Goal: Task Accomplishment & Management: Manage account settings

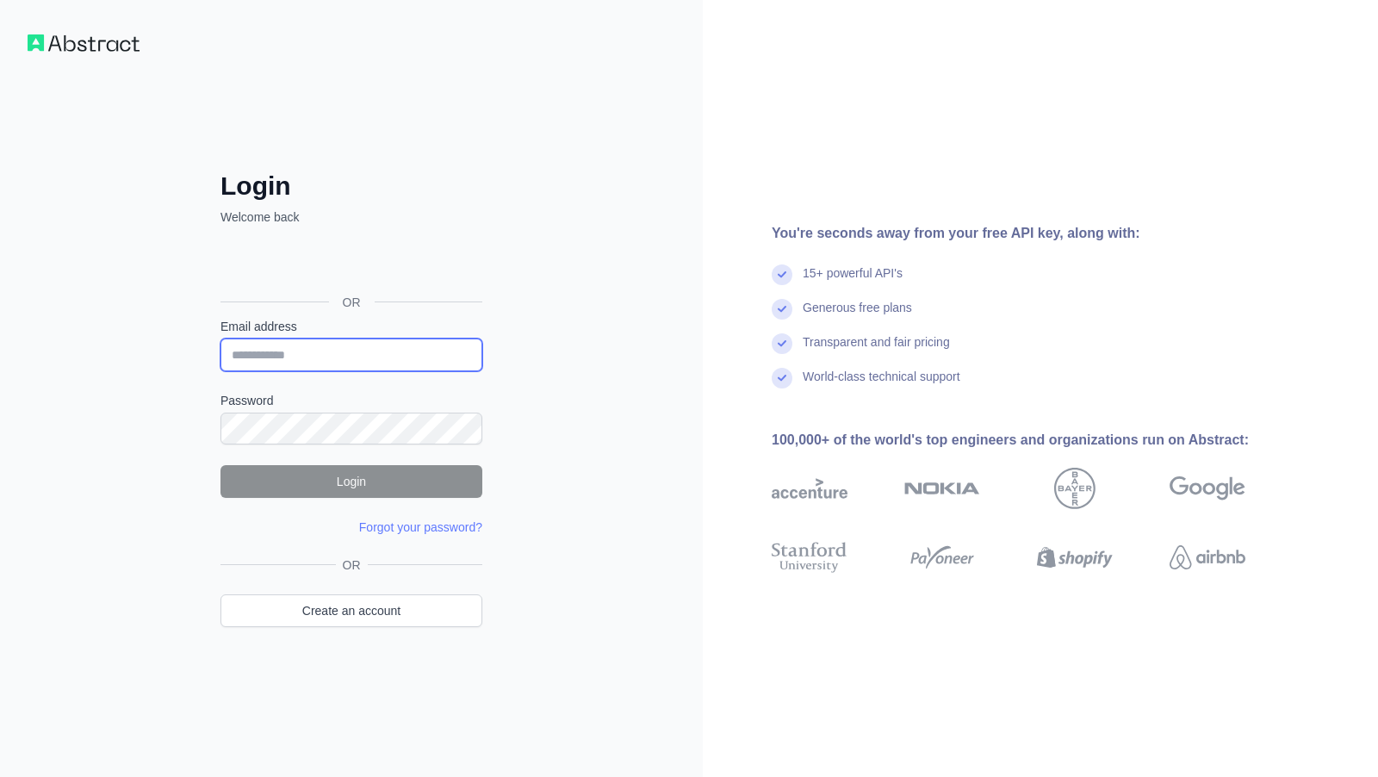
click at [299, 360] on input "Email address" at bounding box center [351, 354] width 262 height 33
type input "**********"
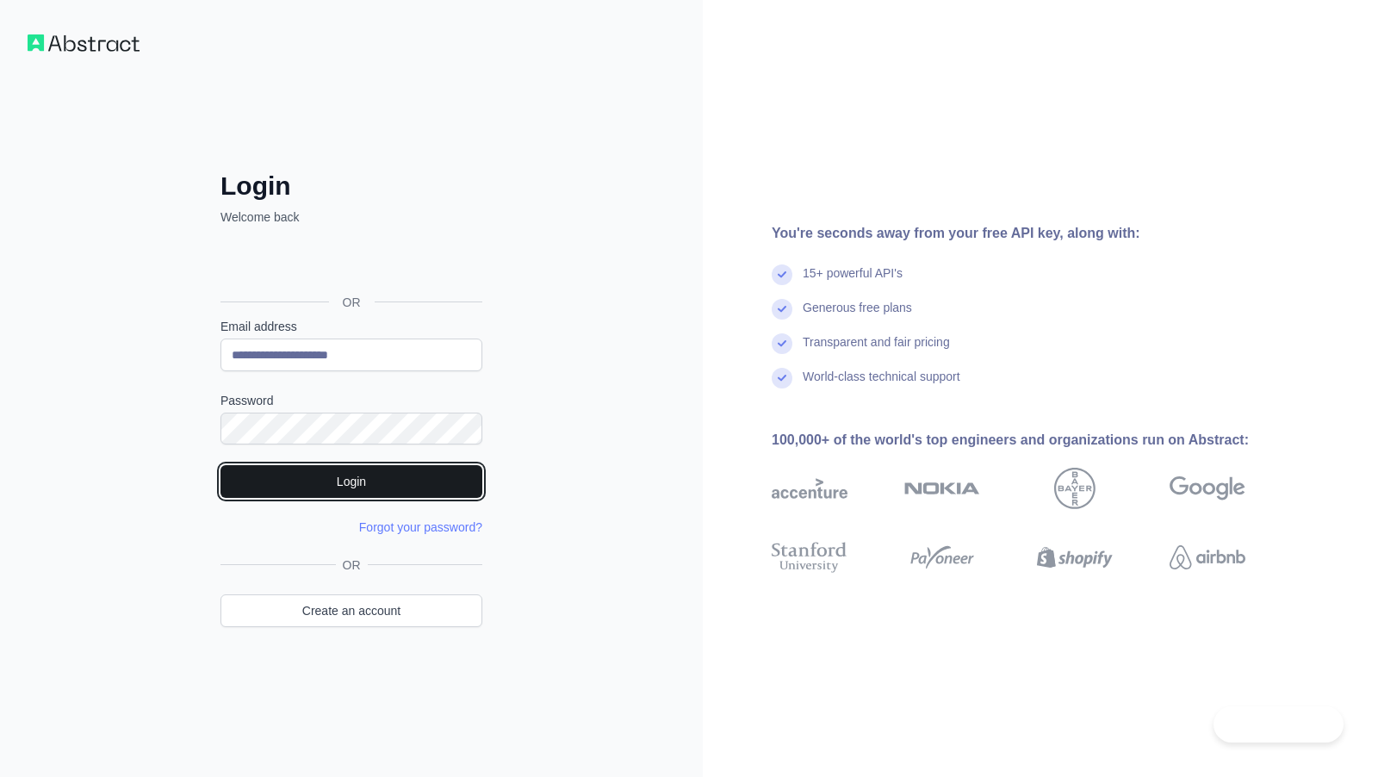
click at [347, 470] on button "Login" at bounding box center [351, 481] width 262 height 33
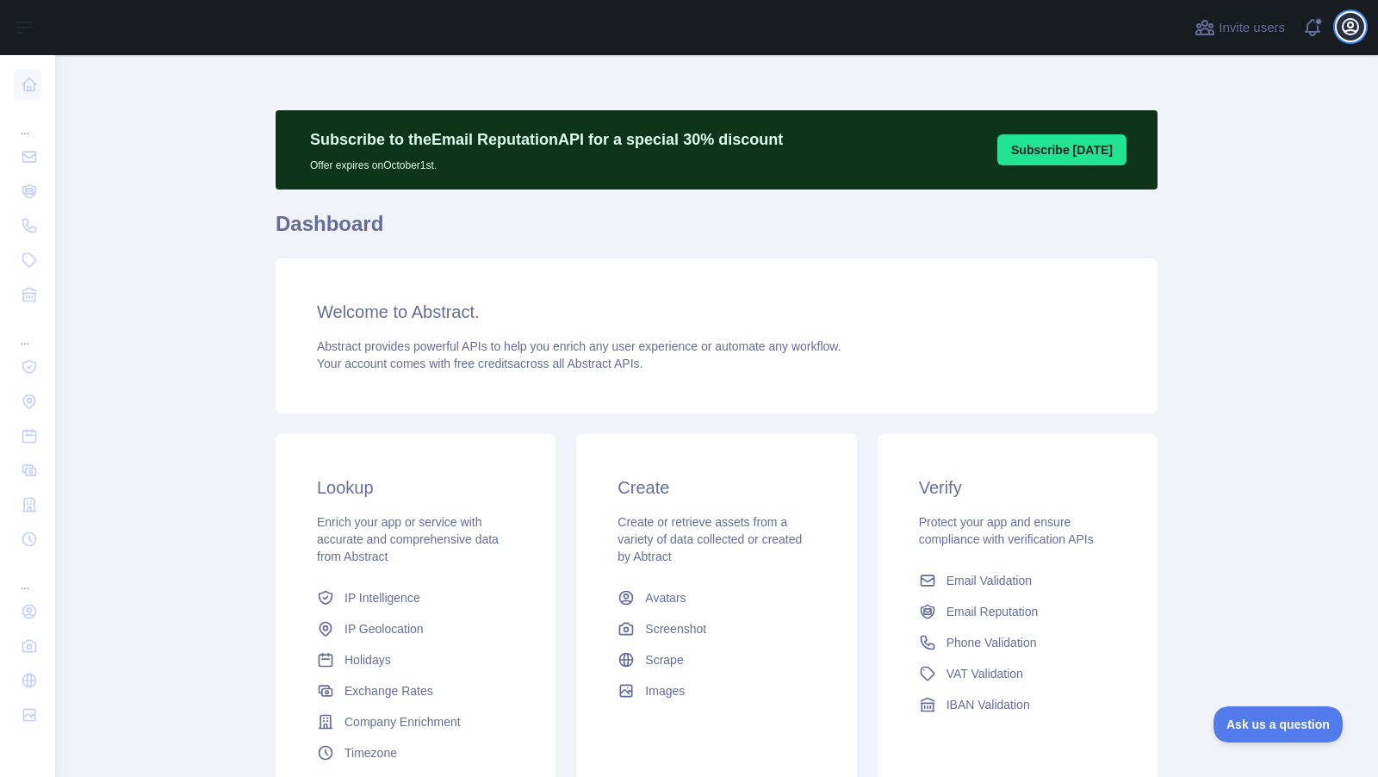
click at [1350, 36] on icon "button" at bounding box center [1350, 26] width 21 height 21
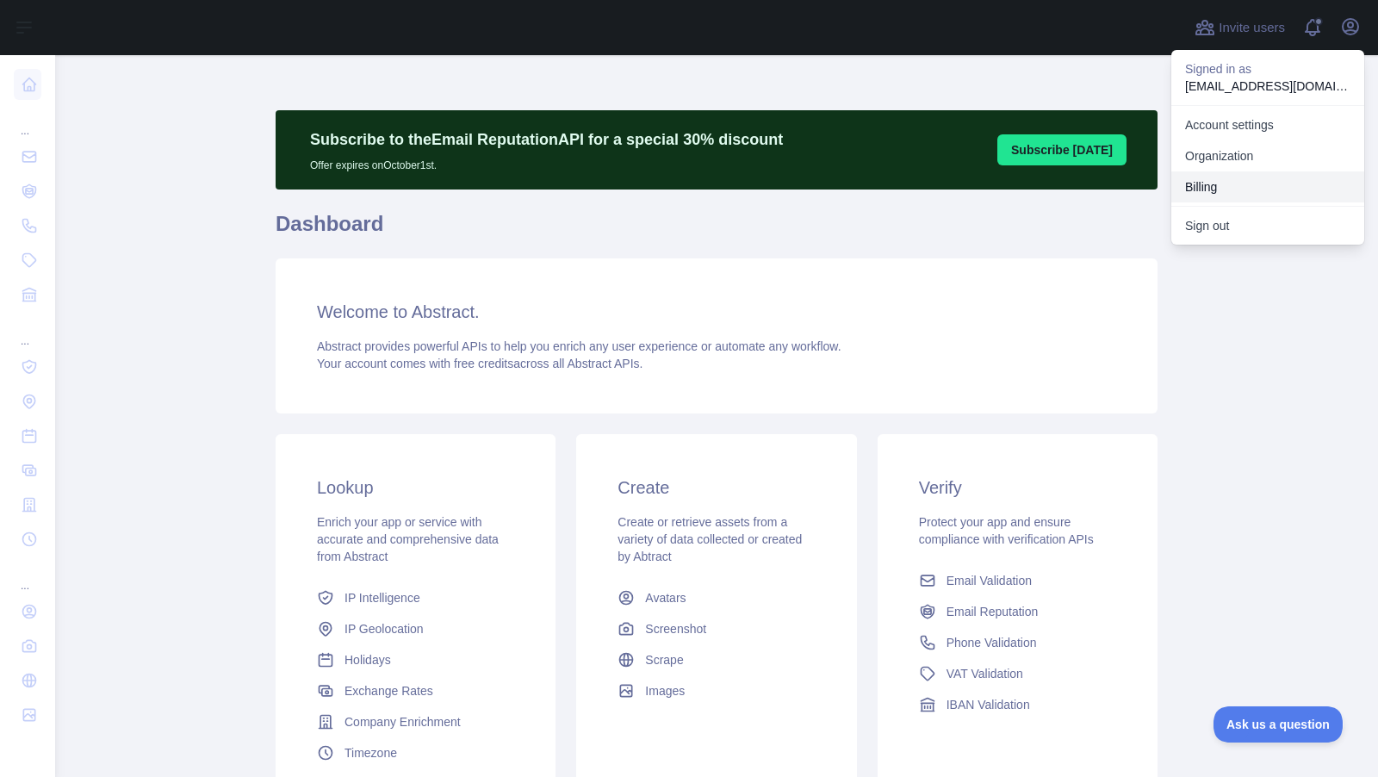
click at [1225, 182] on button "Billing" at bounding box center [1267, 186] width 193 height 31
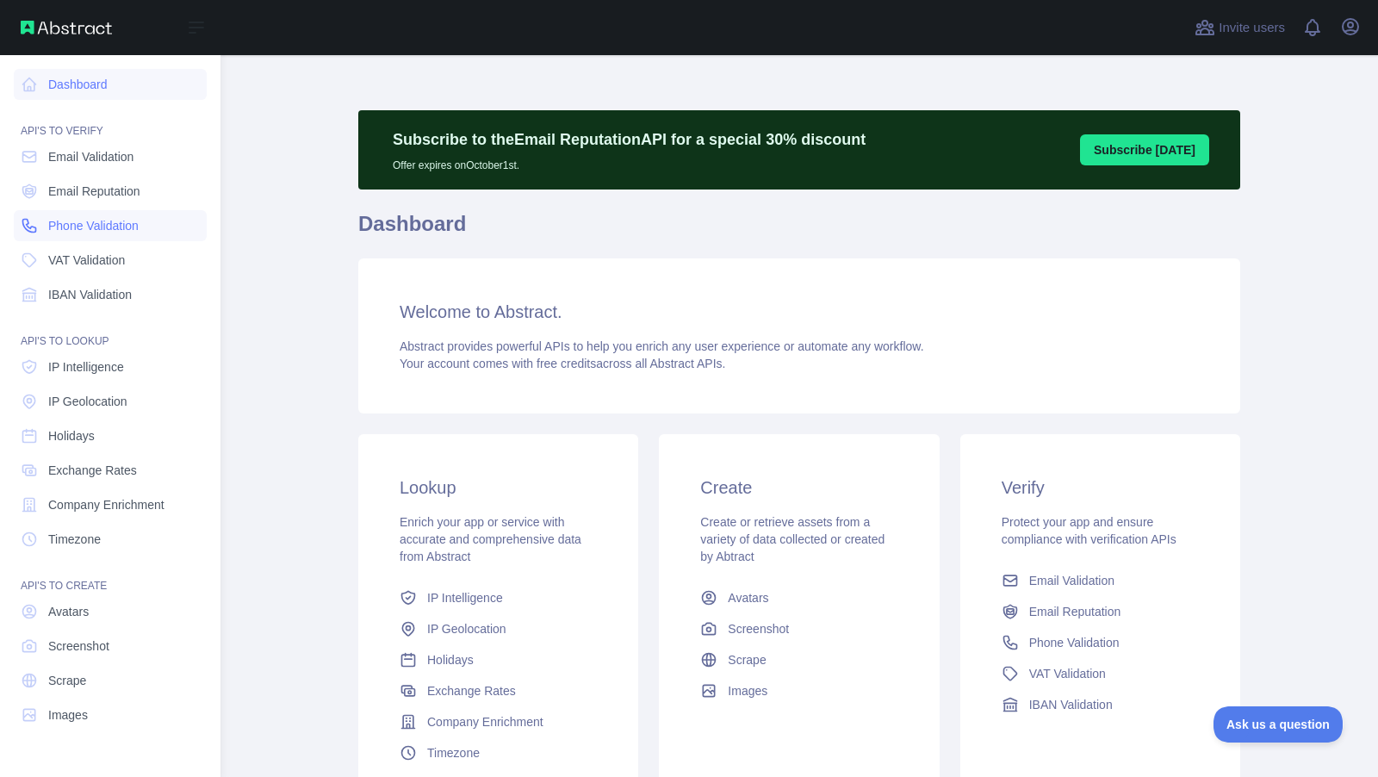
click at [78, 227] on span "Phone Validation" at bounding box center [93, 225] width 90 height 17
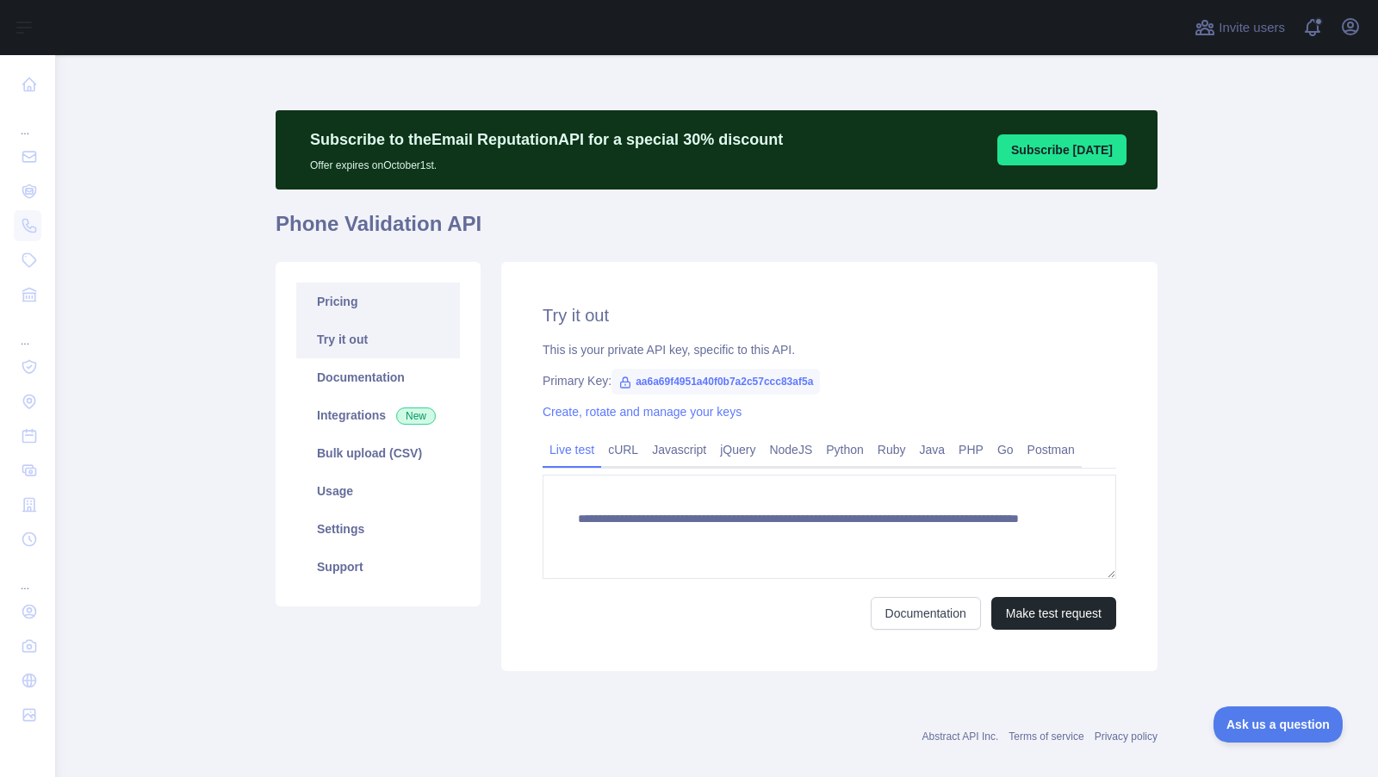
click at [399, 300] on link "Pricing" at bounding box center [378, 301] width 164 height 38
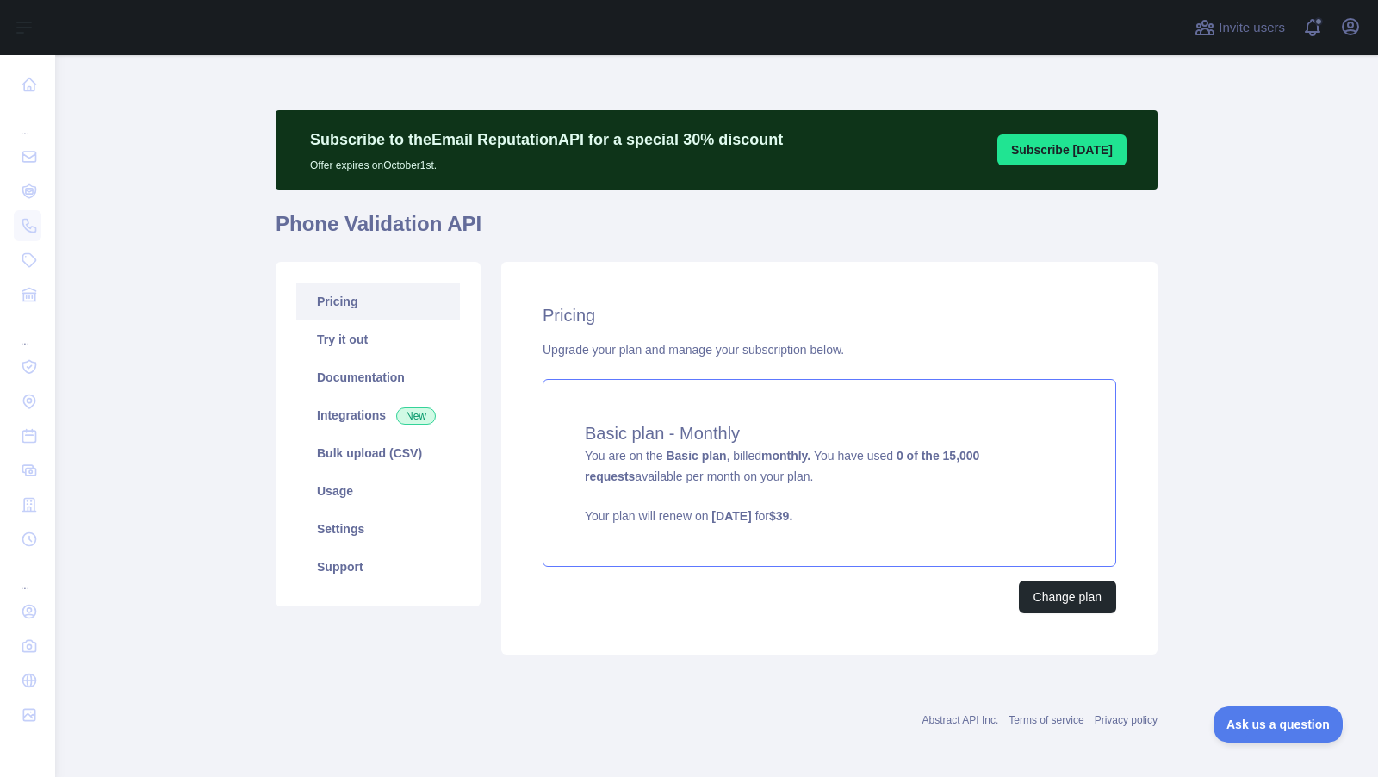
scroll to position [3, 0]
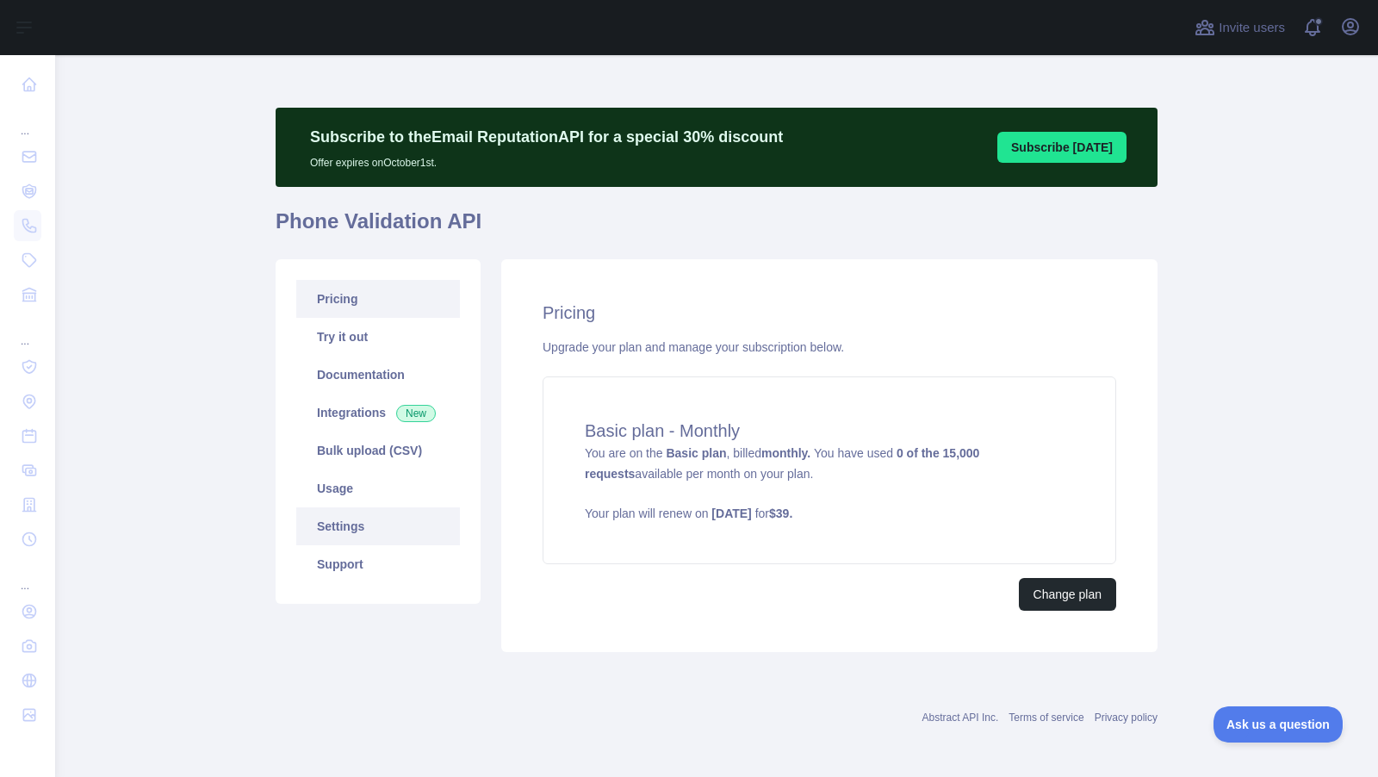
click at [364, 526] on link "Settings" at bounding box center [378, 526] width 164 height 38
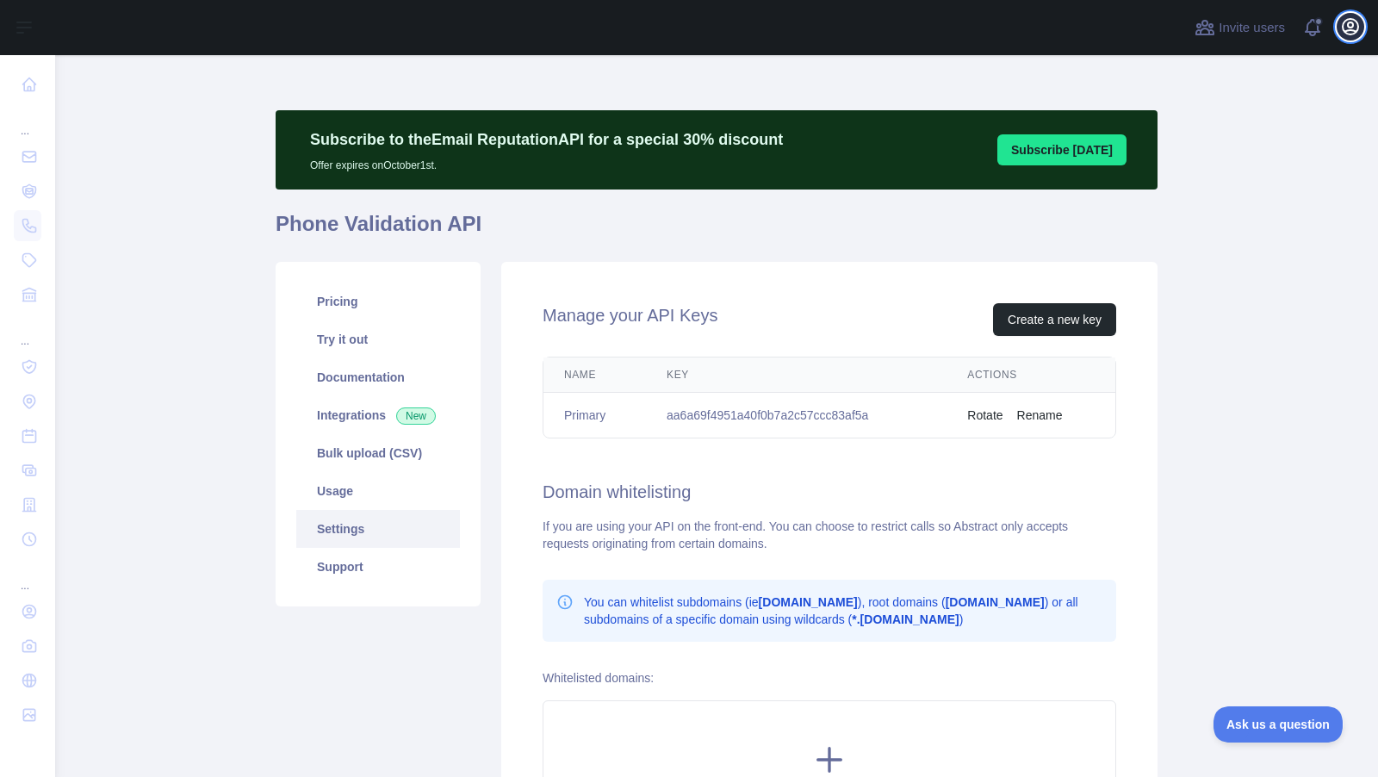
click at [1344, 35] on icon "button" at bounding box center [1350, 26] width 21 height 21
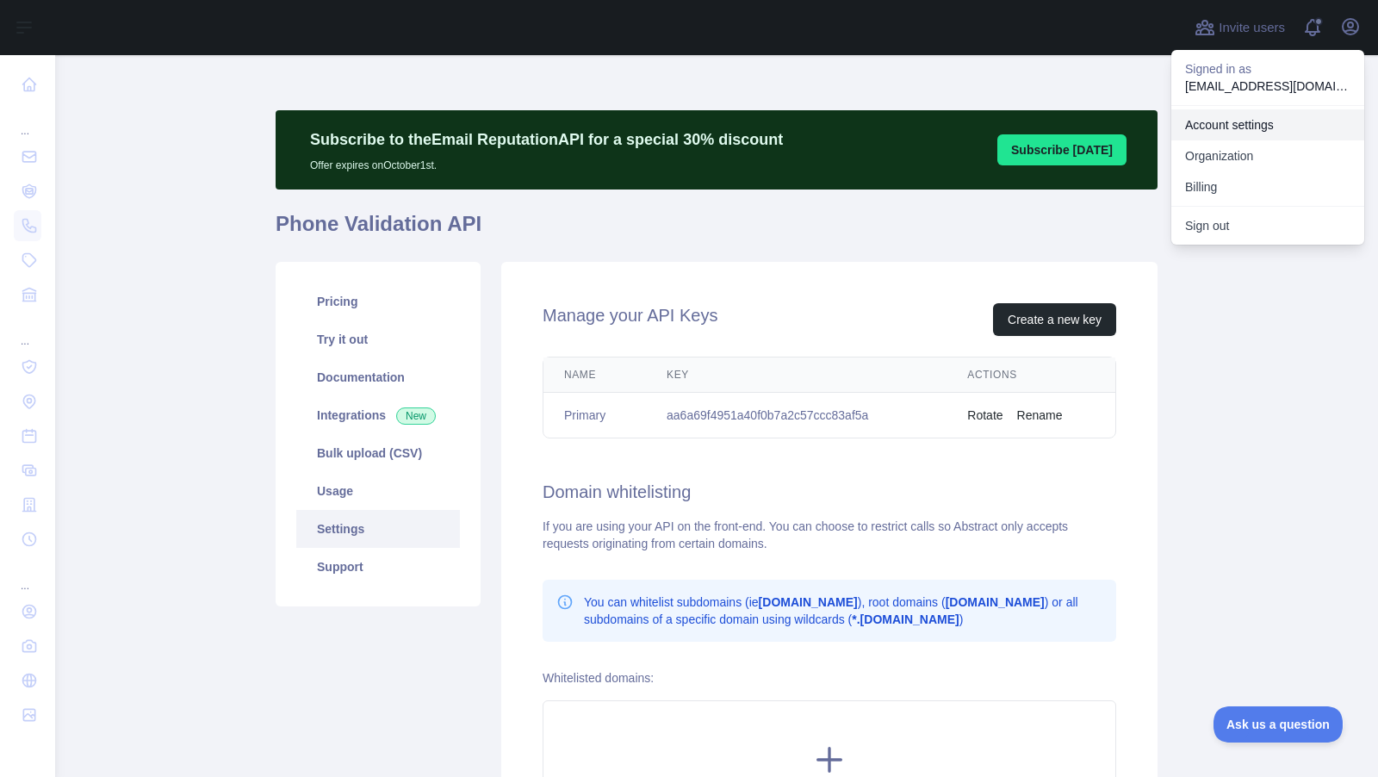
click at [1240, 126] on link "Account settings" at bounding box center [1267, 124] width 193 height 31
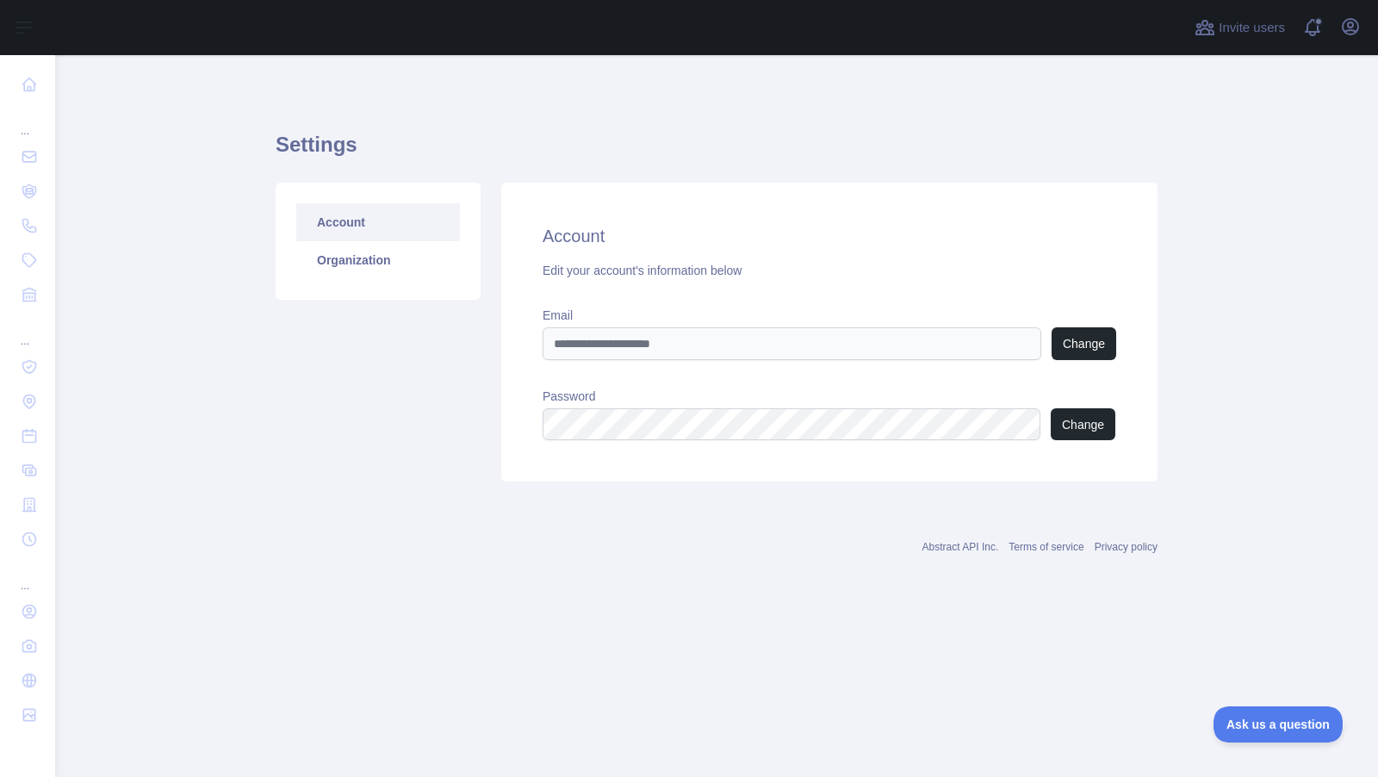
click at [356, 213] on link "Account" at bounding box center [378, 222] width 164 height 38
click at [369, 257] on link "Organization" at bounding box center [378, 260] width 164 height 38
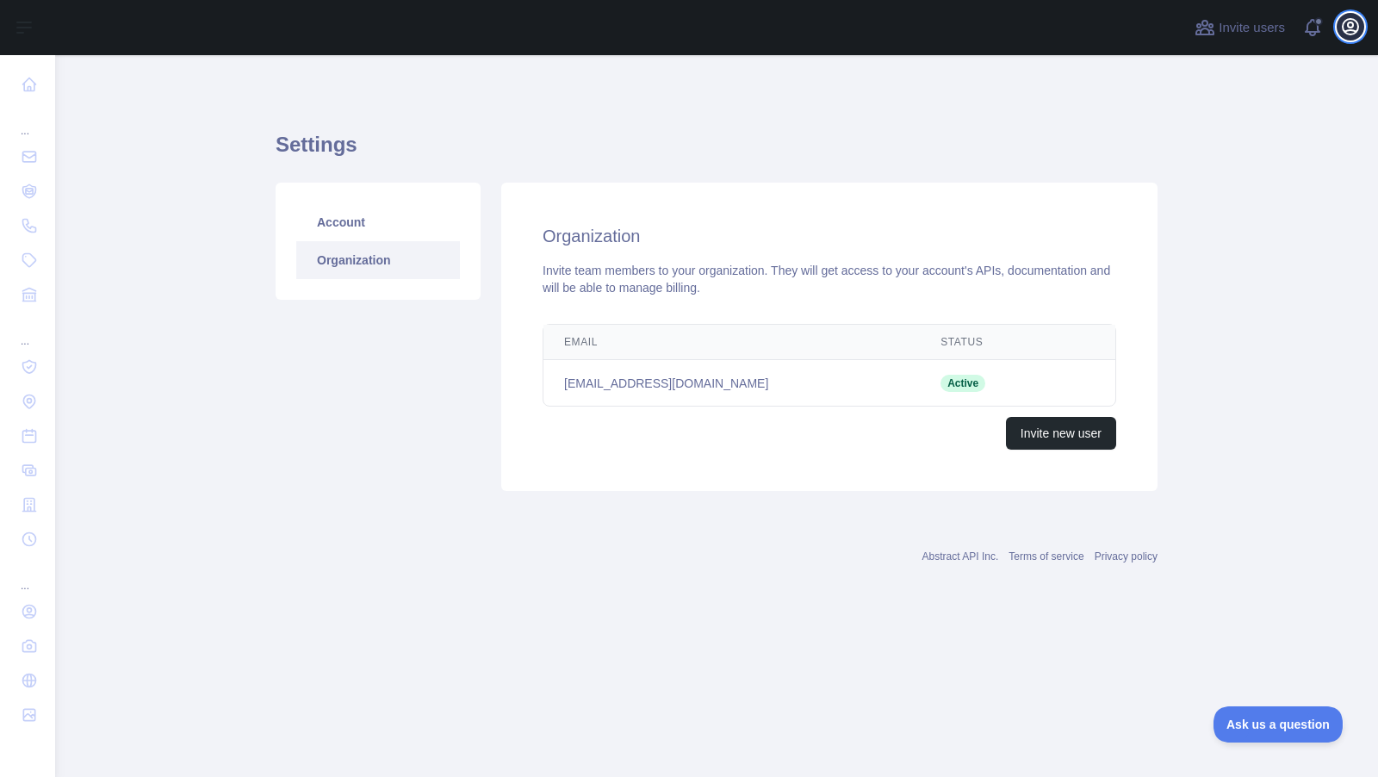
click at [1344, 22] on icon "button" at bounding box center [1349, 26] width 15 height 15
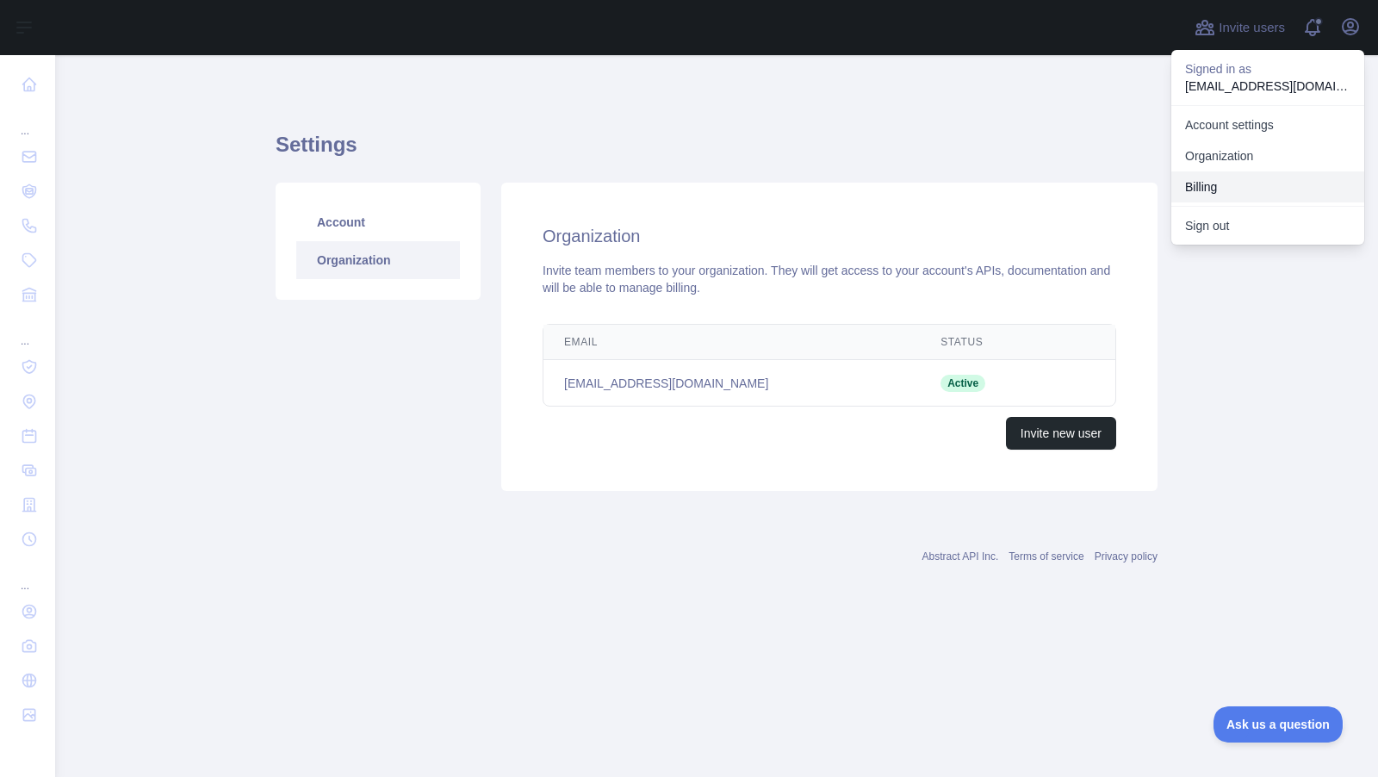
click at [1203, 187] on button "Billing" at bounding box center [1267, 186] width 193 height 31
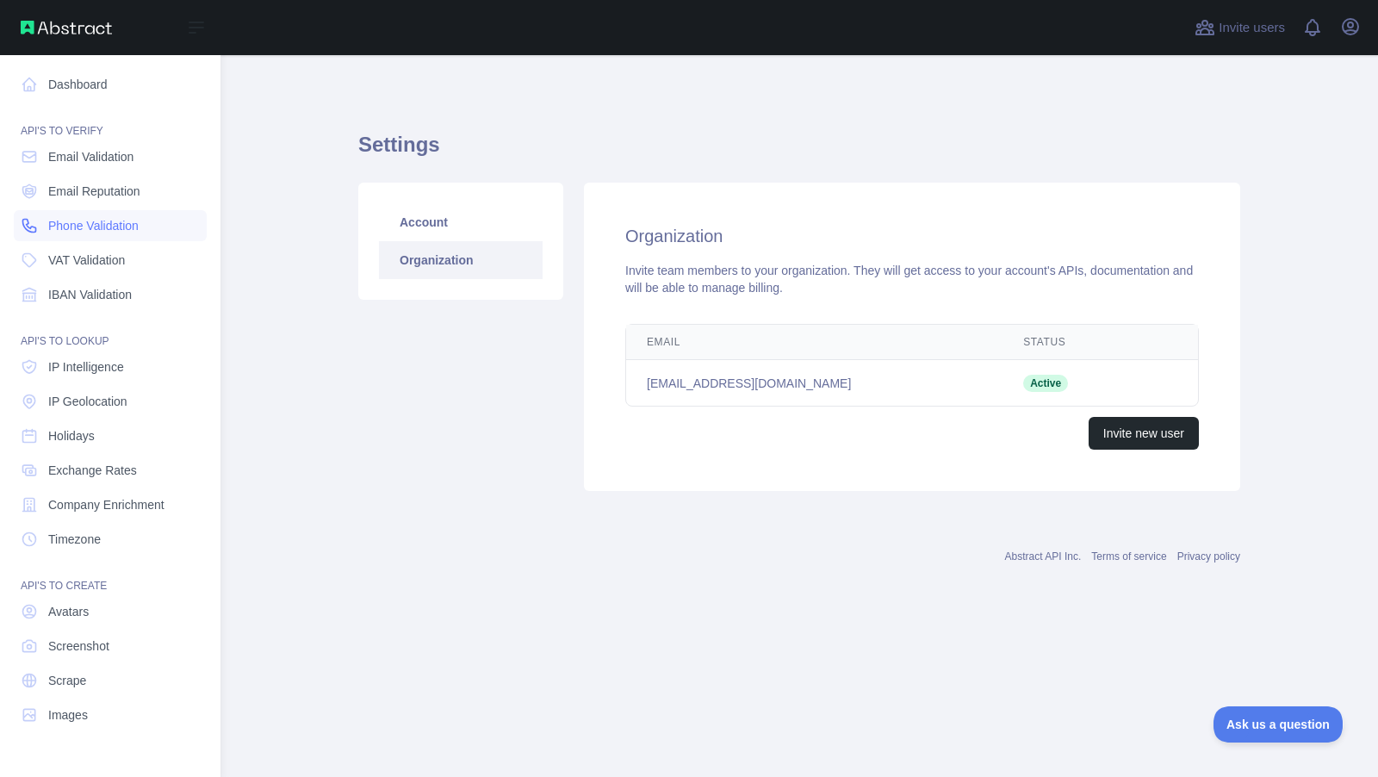
click at [121, 232] on span "Phone Validation" at bounding box center [93, 225] width 90 height 17
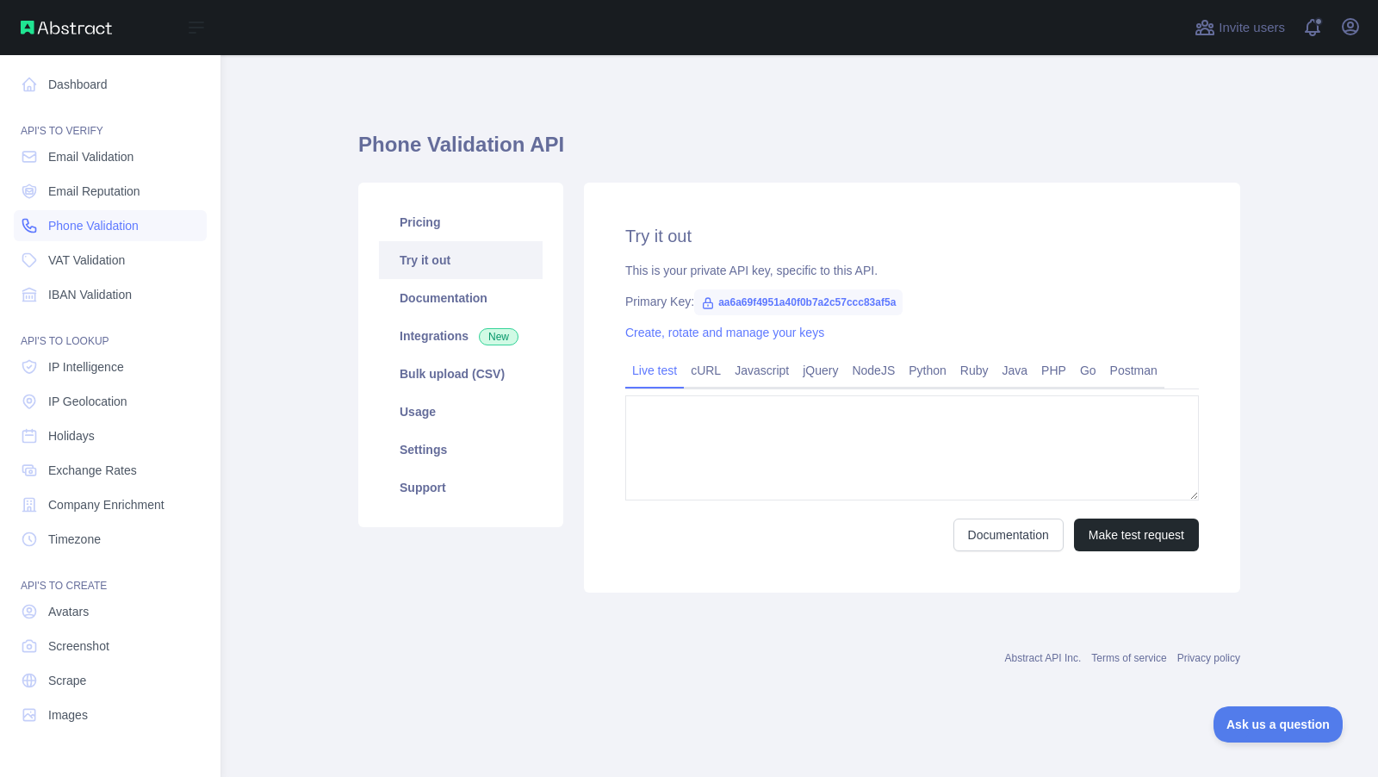
type textarea "**********"
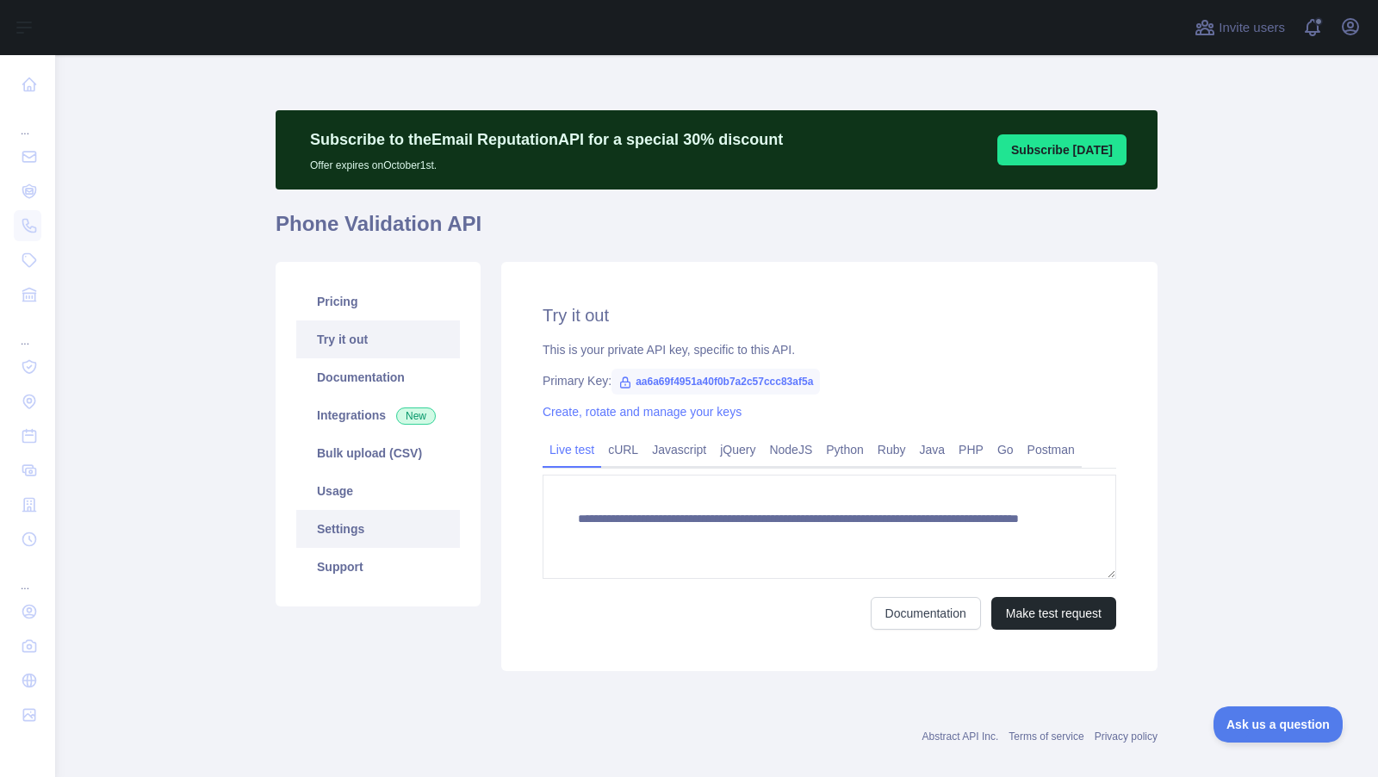
click at [379, 527] on link "Settings" at bounding box center [378, 529] width 164 height 38
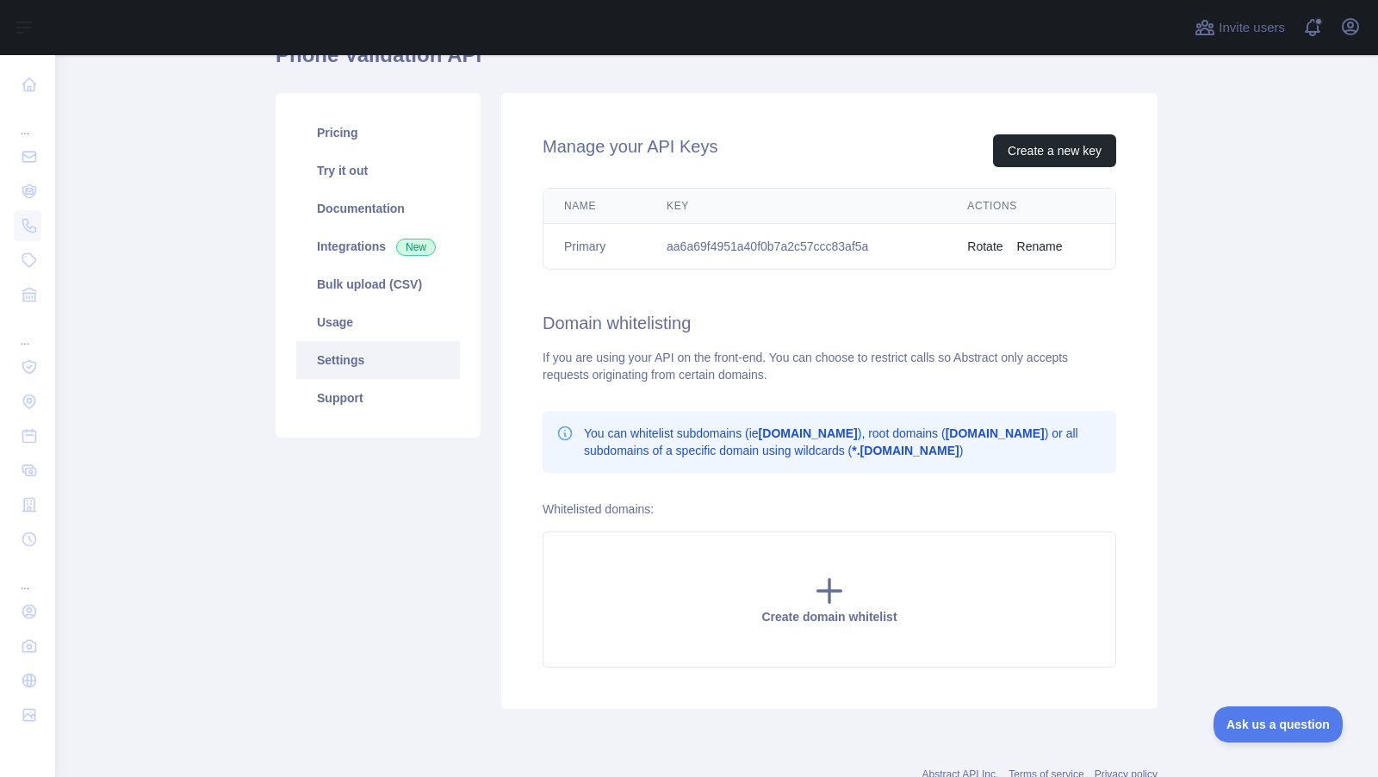
scroll to position [170, 0]
click at [374, 171] on link "Try it out" at bounding box center [378, 169] width 164 height 38
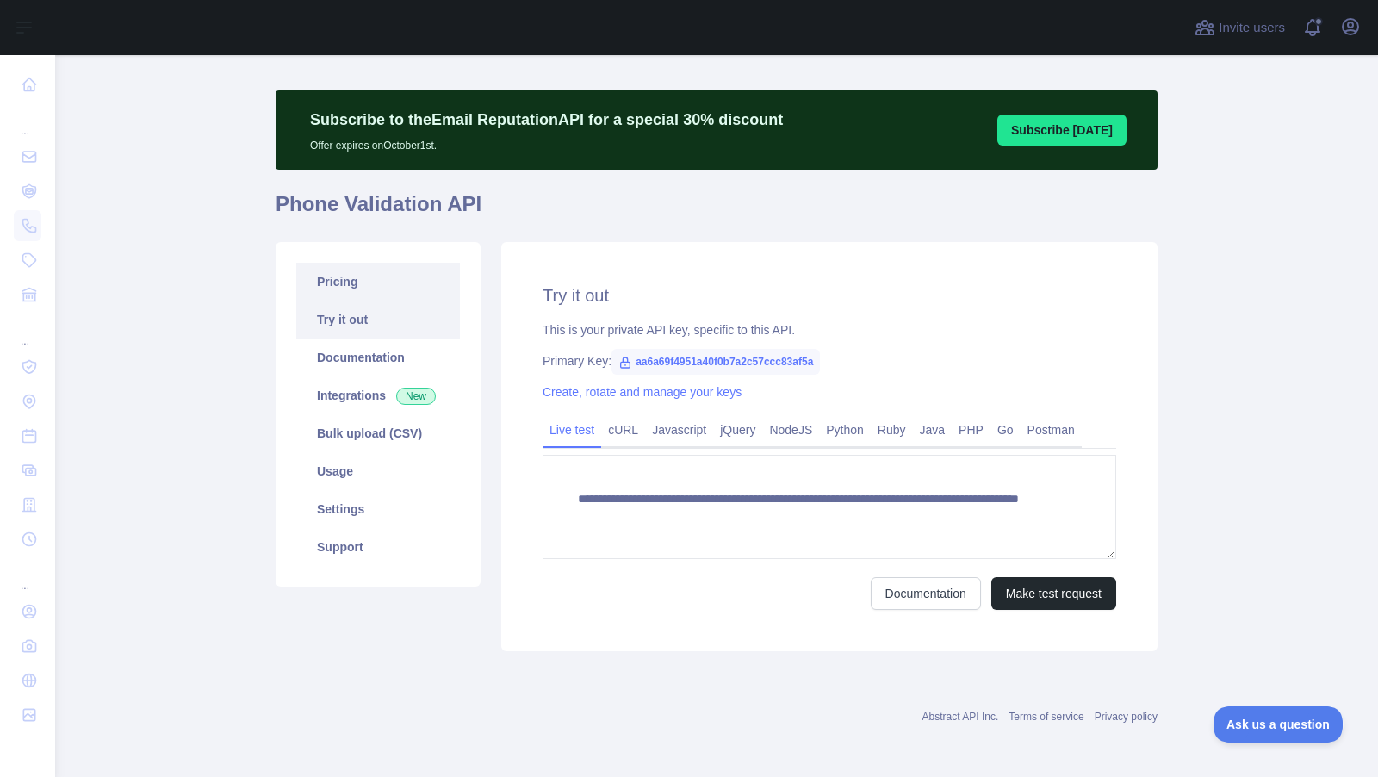
click at [347, 292] on link "Pricing" at bounding box center [378, 282] width 164 height 38
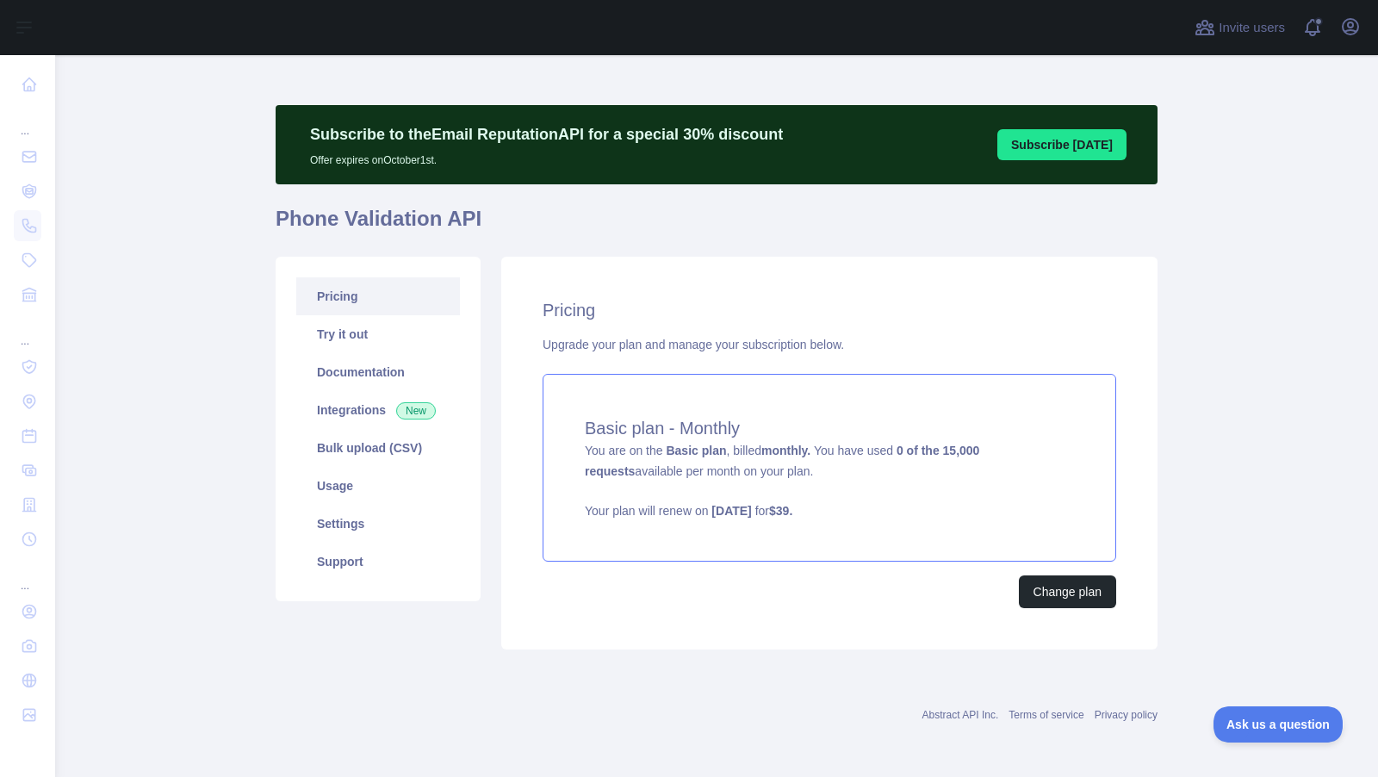
scroll to position [3, 0]
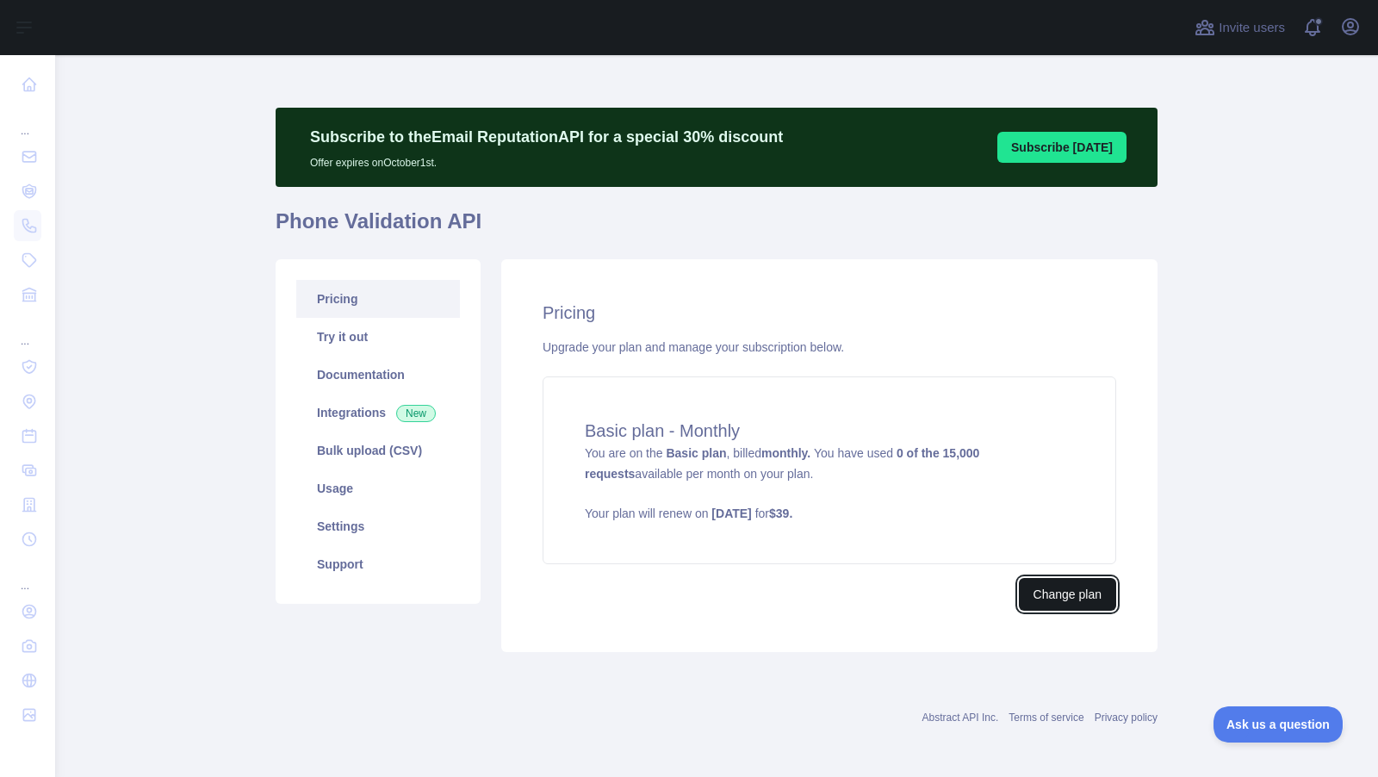
click at [1047, 586] on button "Change plan" at bounding box center [1067, 594] width 97 height 33
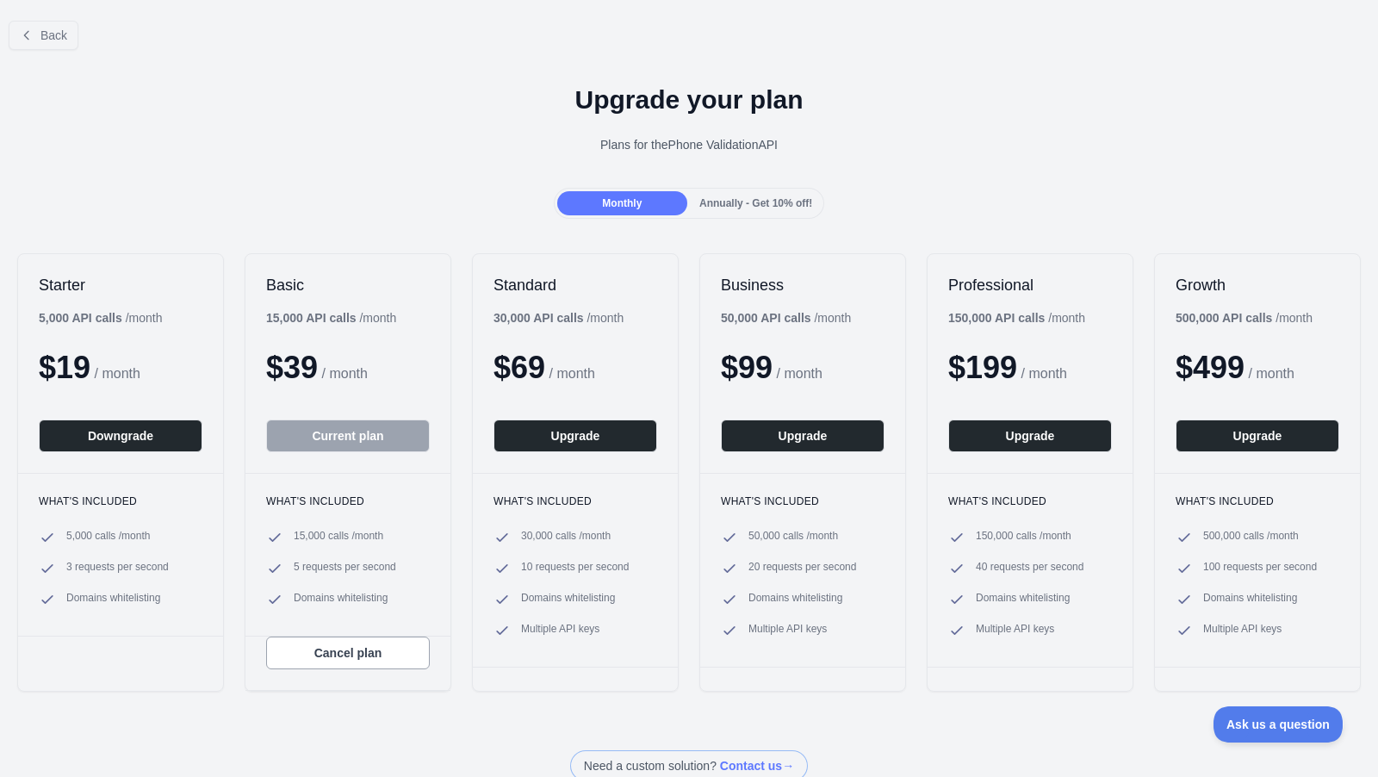
scroll to position [53, 0]
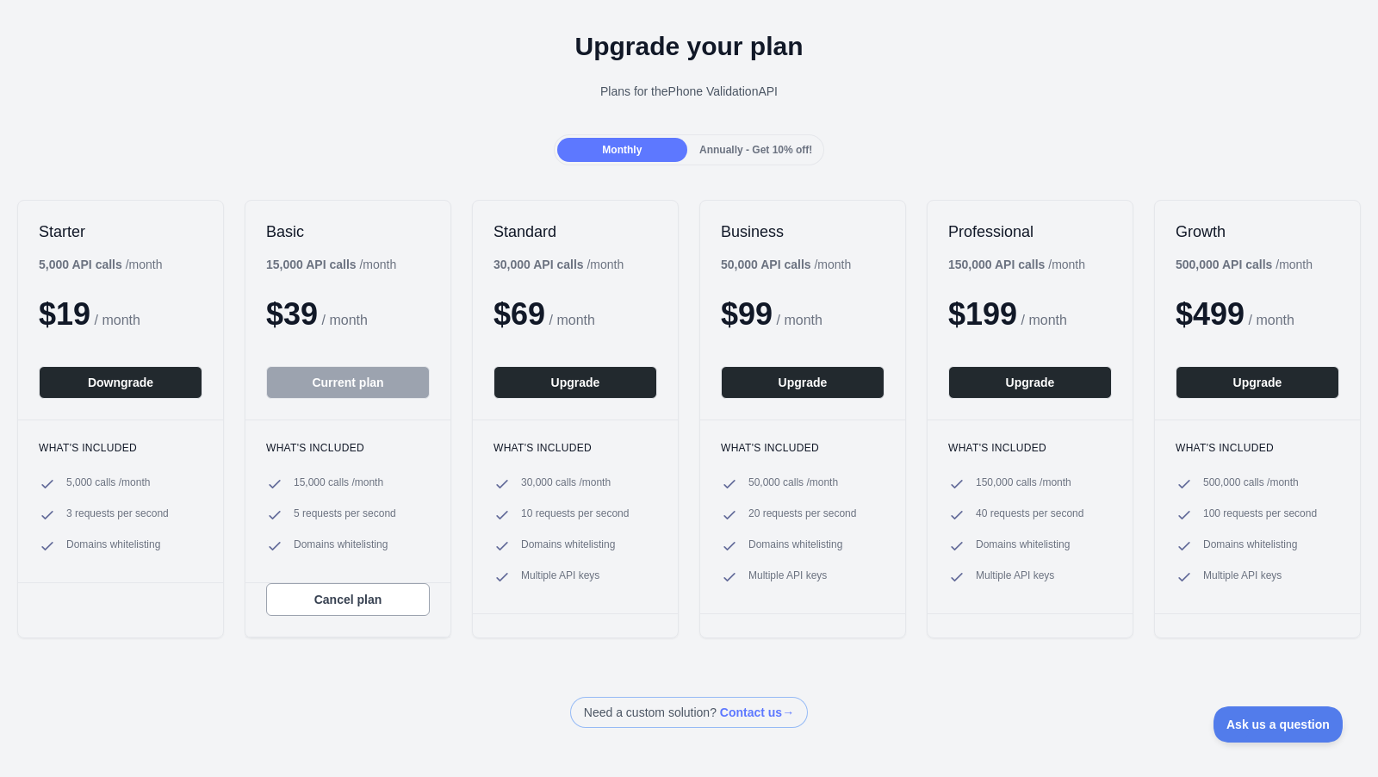
click at [331, 577] on div "What's included 15,000 calls / month 5 requests per second Domains whitelisting" at bounding box center [347, 500] width 205 height 163
click at [321, 589] on button "Cancel plan" at bounding box center [348, 599] width 164 height 33
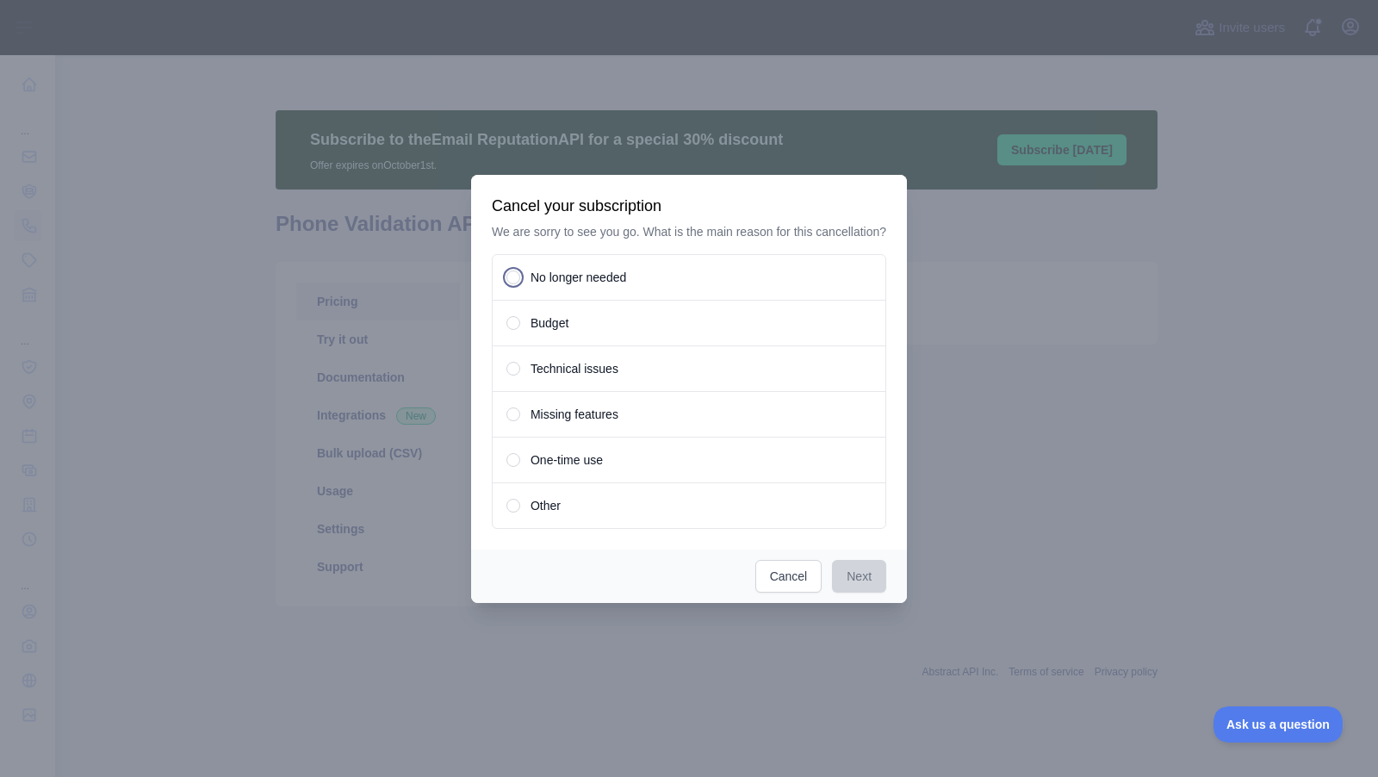
click at [604, 286] on span "No longer needed" at bounding box center [578, 277] width 96 height 17
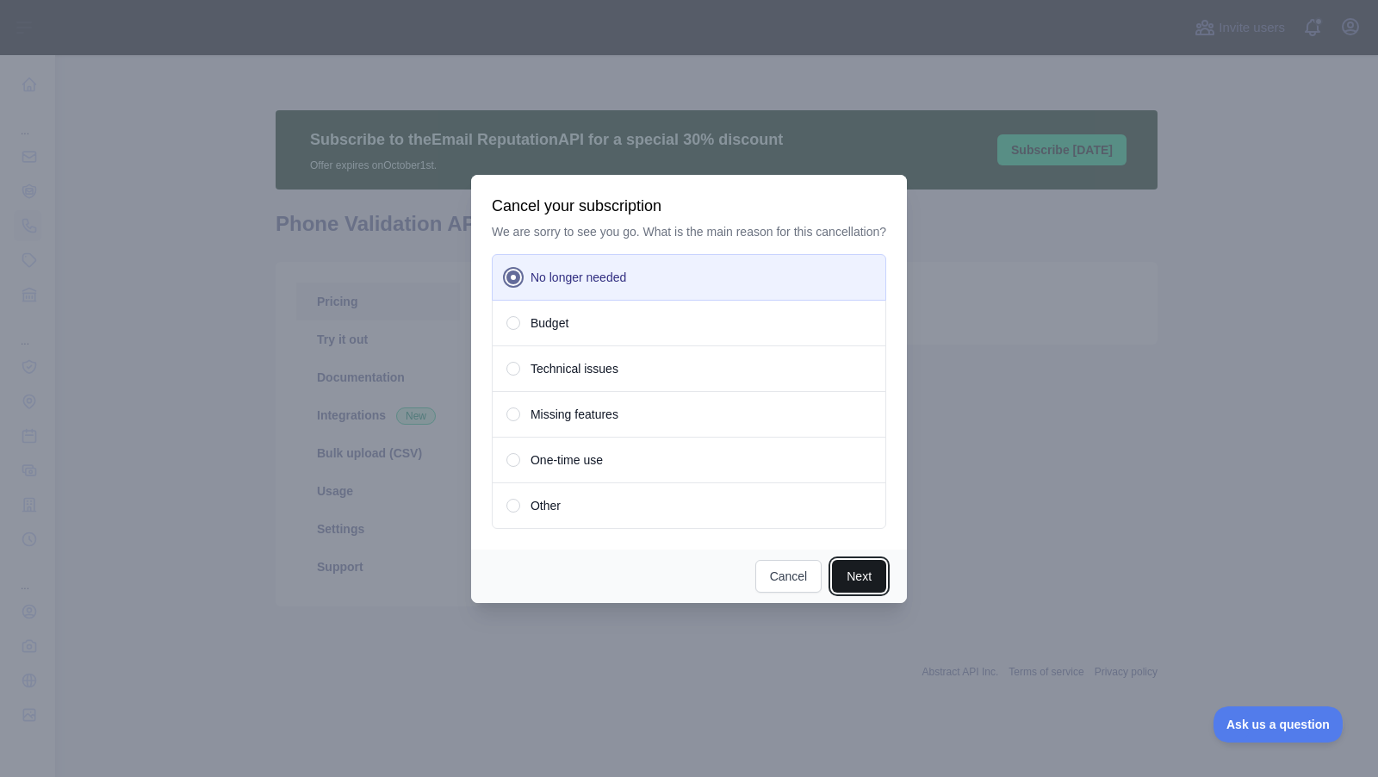
click at [864, 592] on button "Next" at bounding box center [859, 576] width 54 height 33
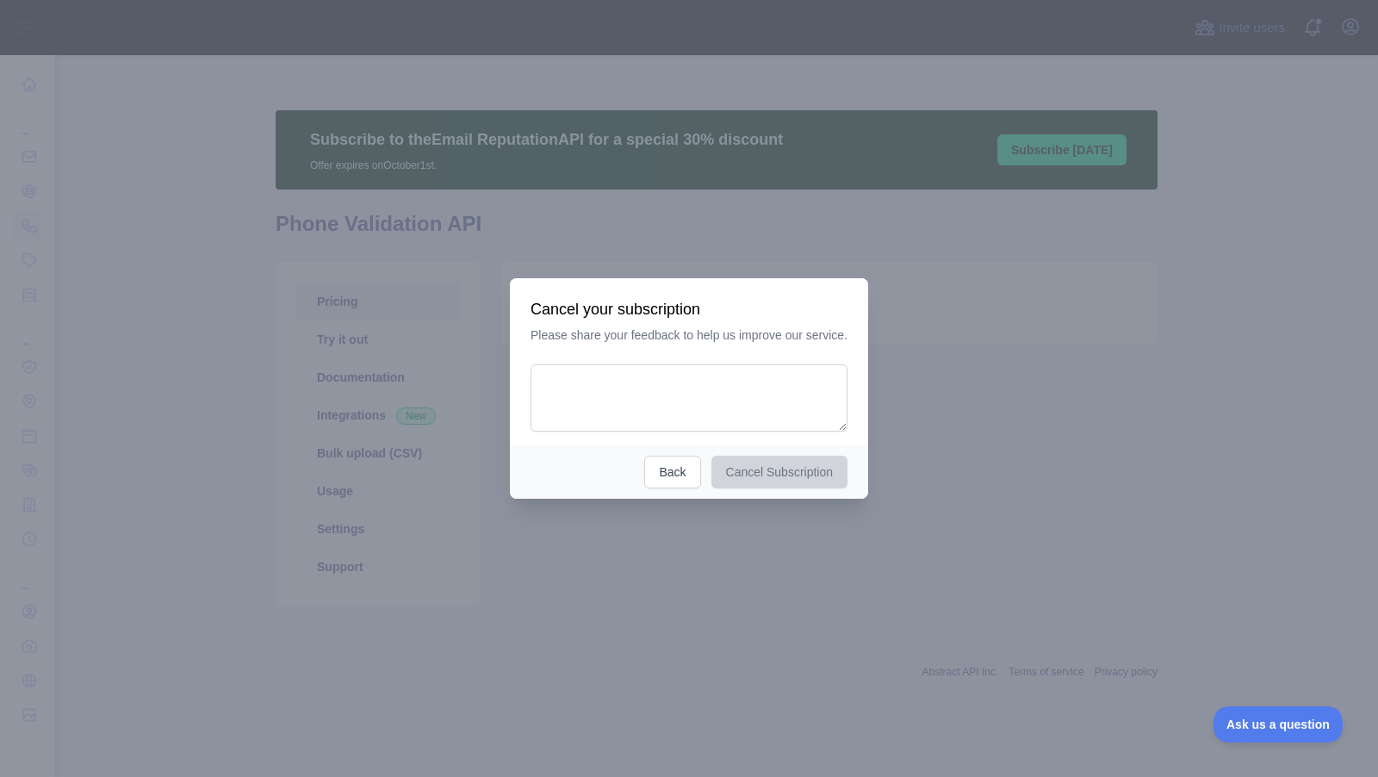
click at [675, 338] on p "Please share your feedback to help us improve our service." at bounding box center [688, 334] width 317 height 17
click at [657, 376] on textarea at bounding box center [688, 397] width 317 height 67
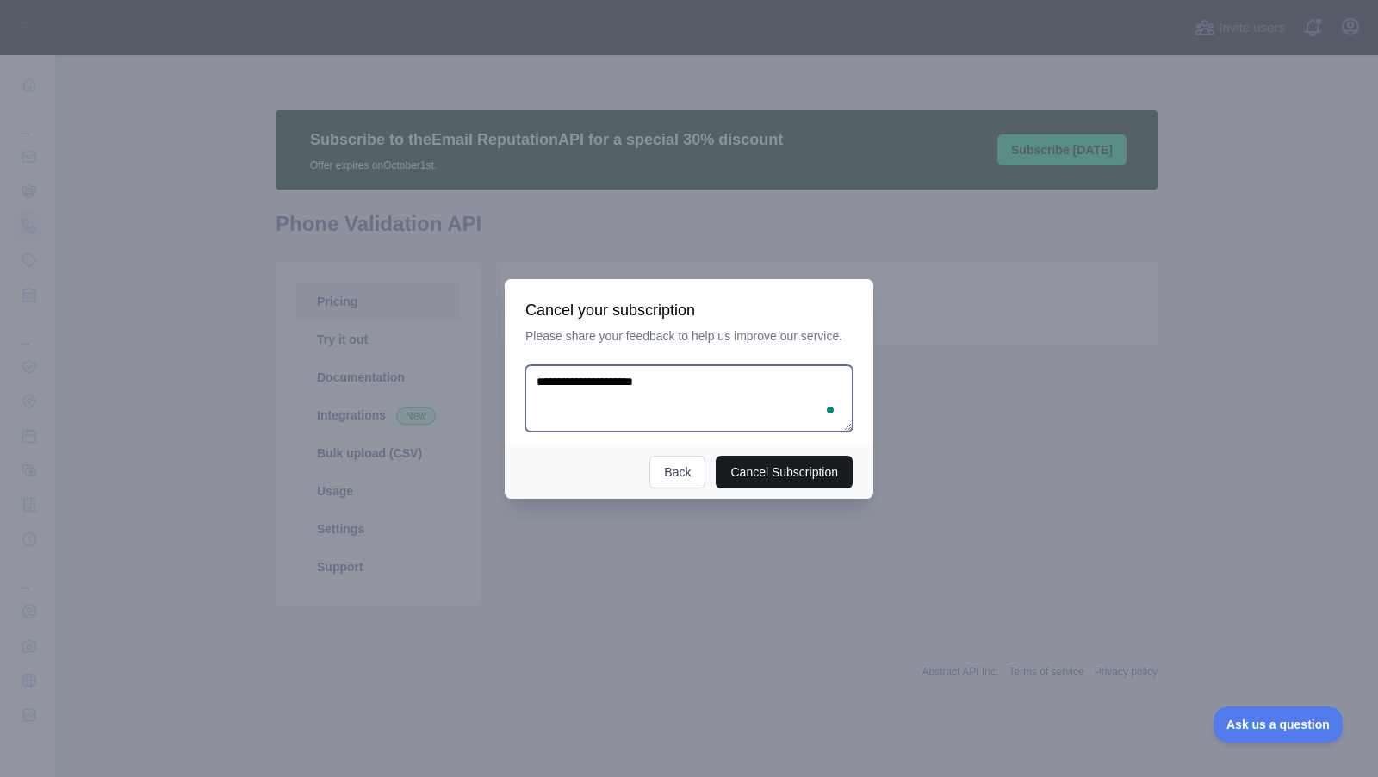
type textarea "**********"
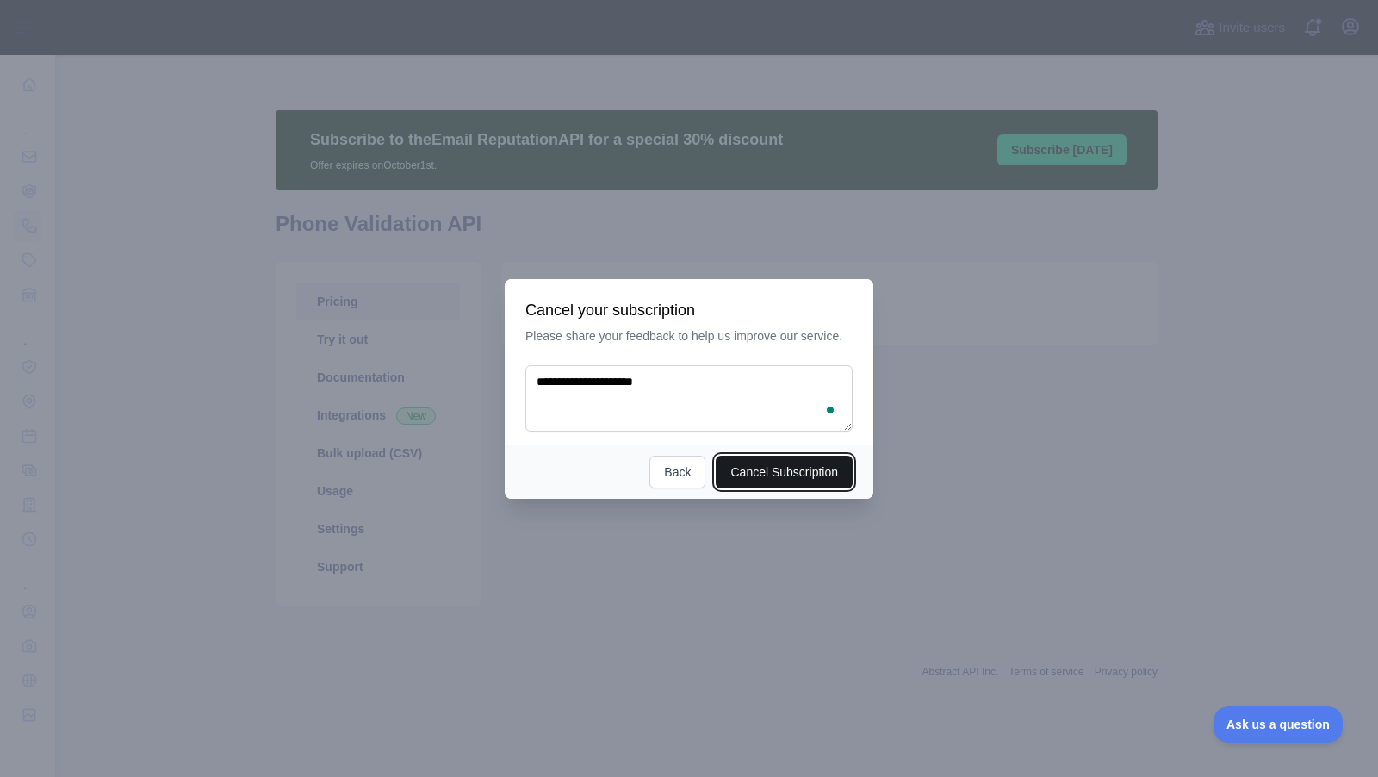
click at [793, 480] on button "Cancel Subscription" at bounding box center [783, 471] width 137 height 33
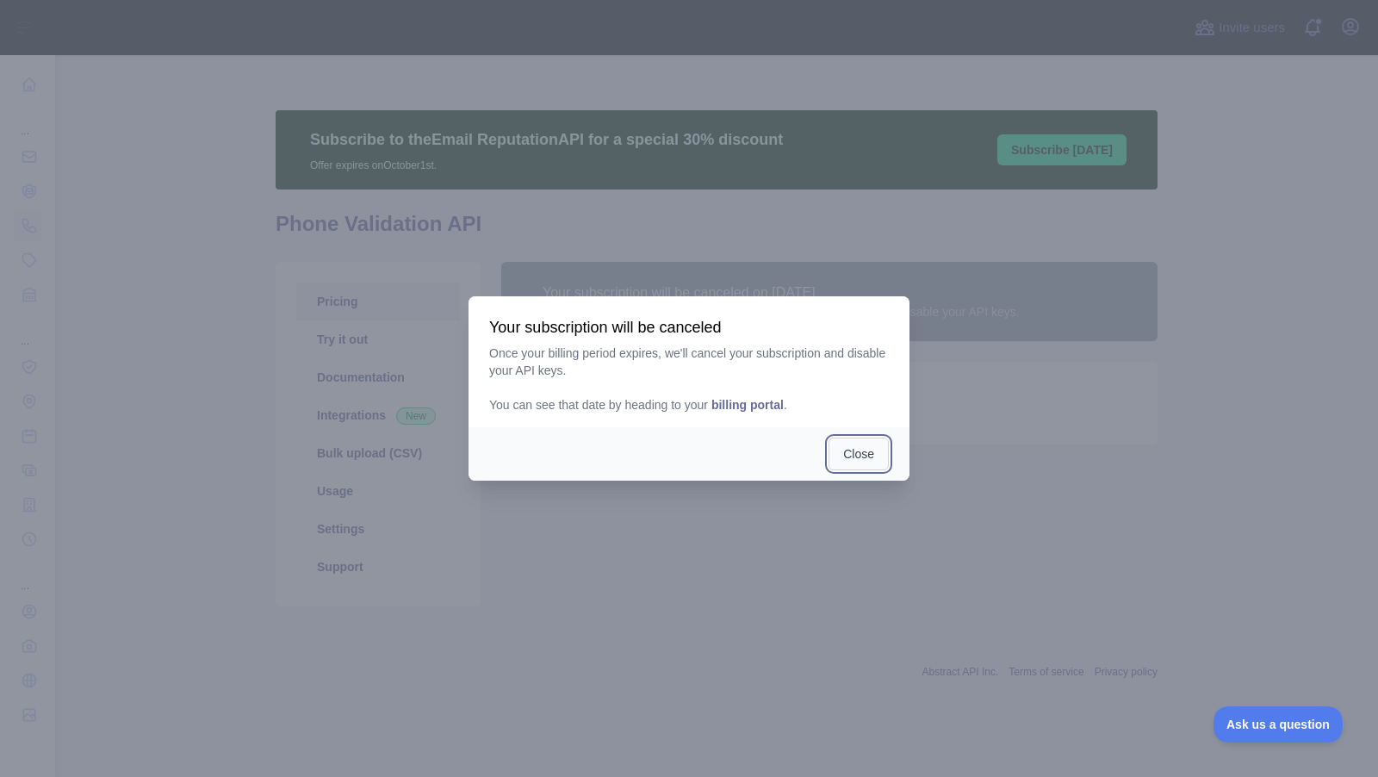
click at [861, 448] on button "Close" at bounding box center [858, 453] width 60 height 33
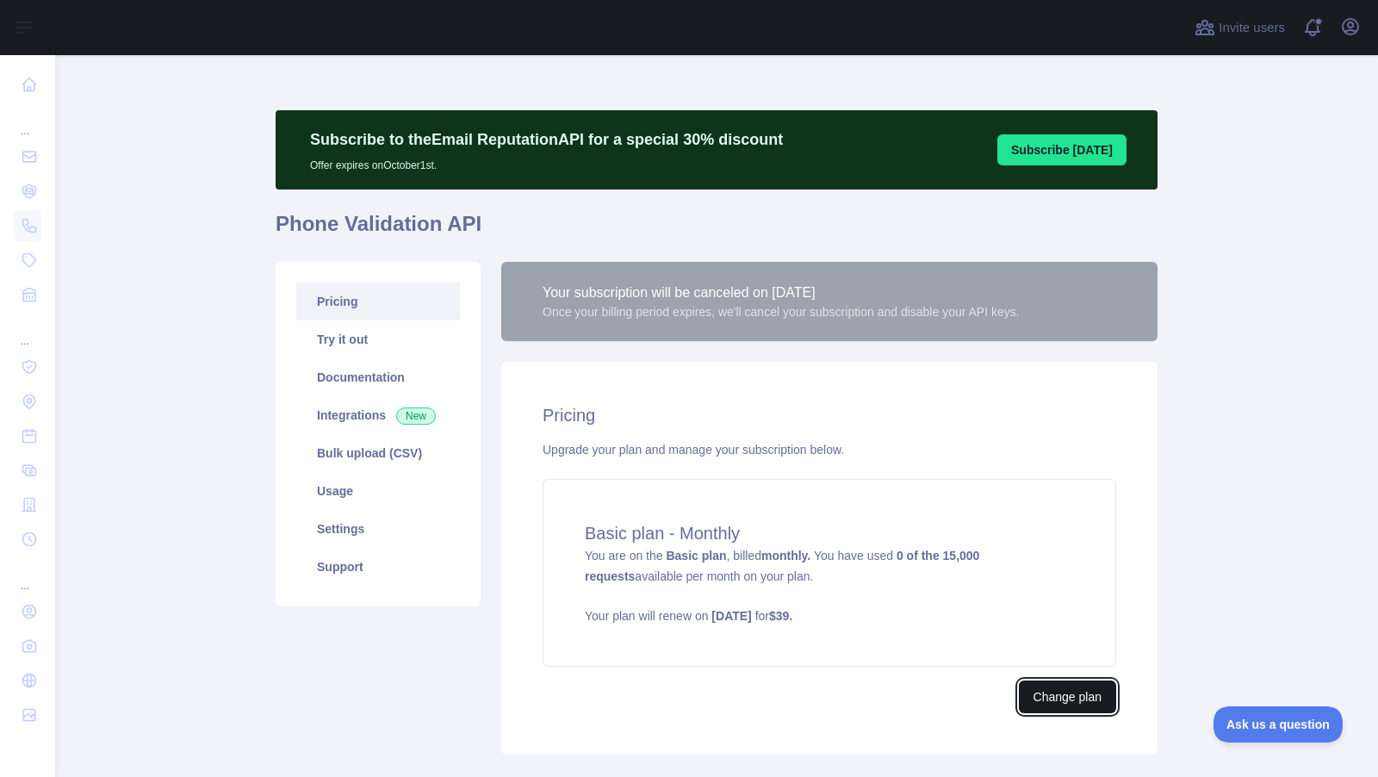
click at [1050, 691] on button "Change plan" at bounding box center [1067, 696] width 97 height 33
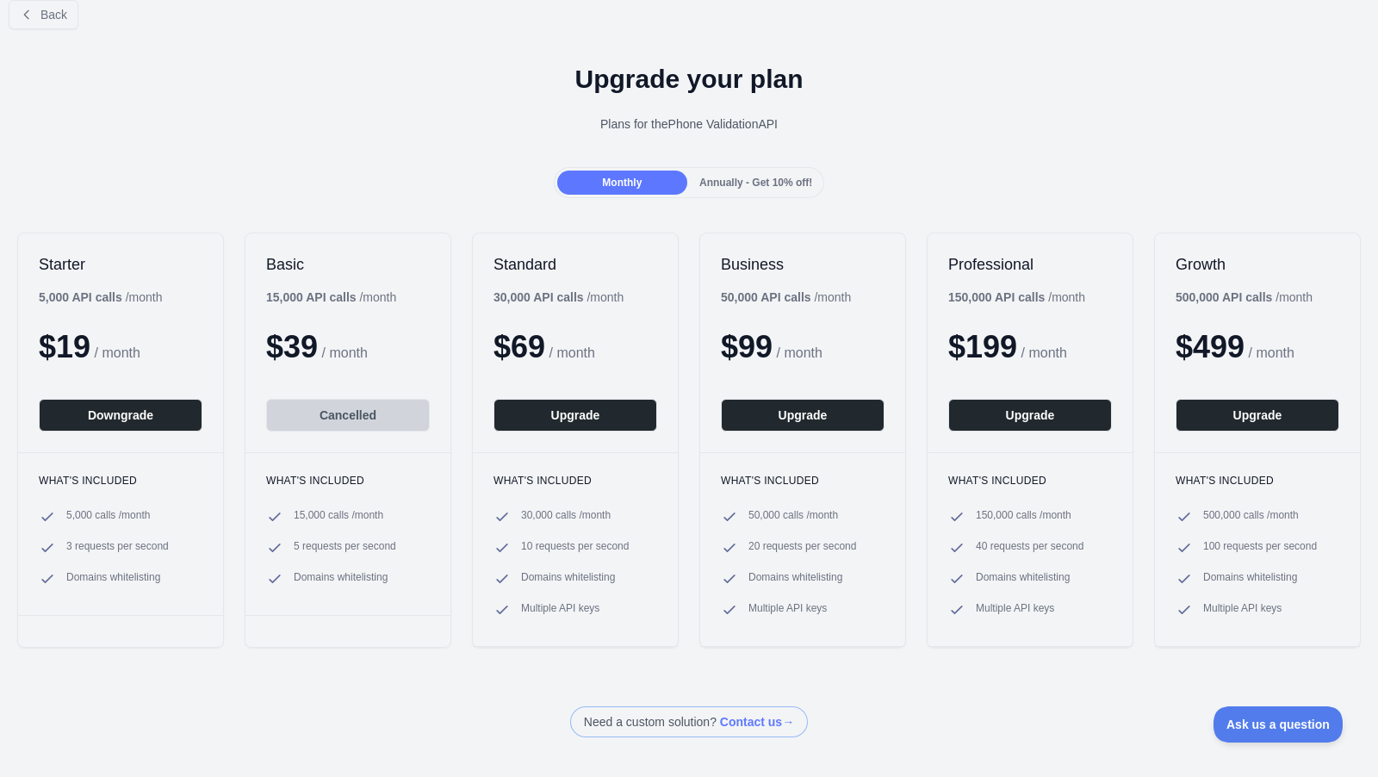
scroll to position [1, 0]
